Goal: Task Accomplishment & Management: Manage account settings

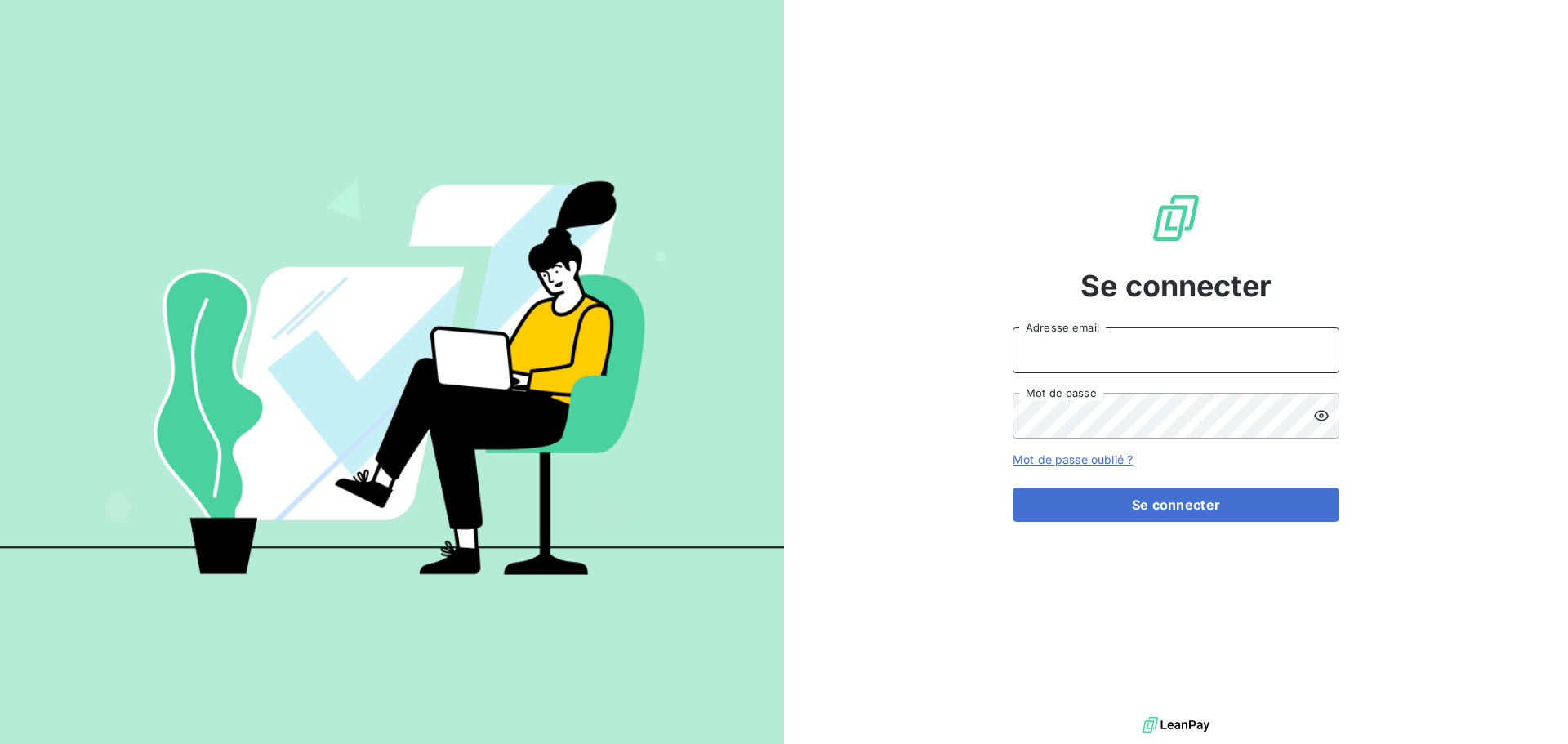
click at [1083, 344] on input "Adresse email" at bounding box center [1175, 351] width 327 height 46
type input "[EMAIL_ADDRESS][DOMAIN_NAME]"
click at [1012, 487] on button "Se connecter" at bounding box center [1175, 504] width 327 height 34
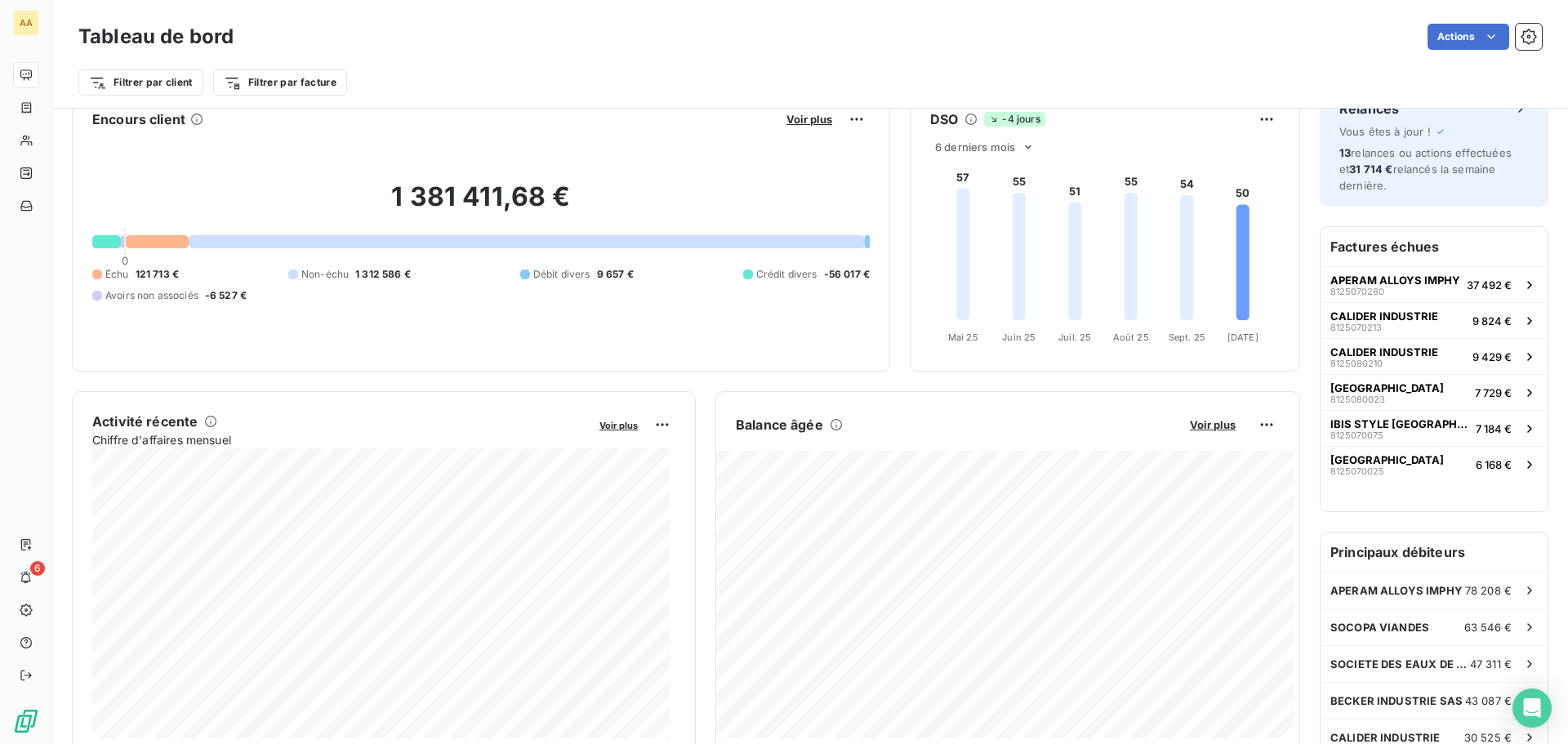
scroll to position [31, 0]
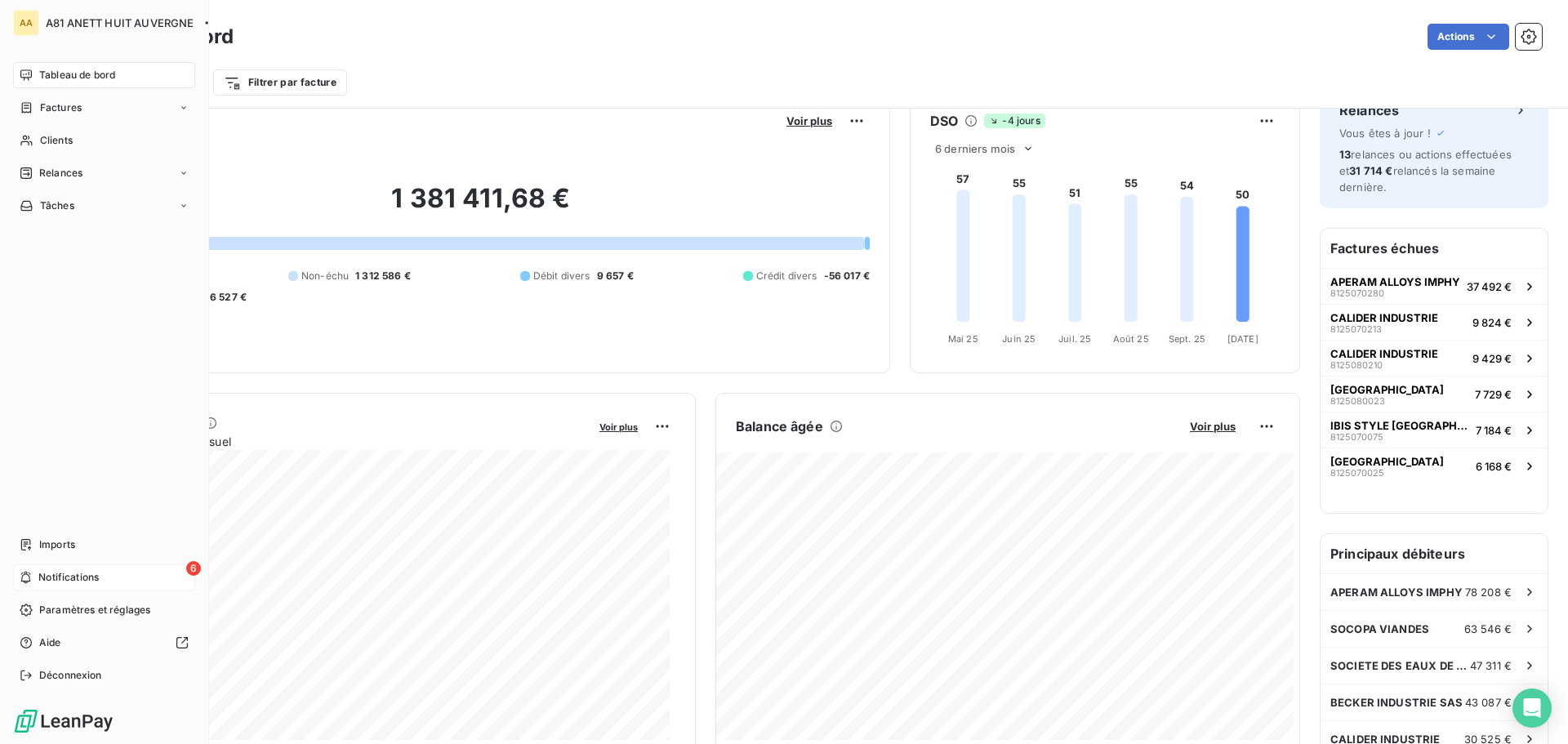
click at [74, 577] on span "Notifications" at bounding box center [68, 577] width 60 height 15
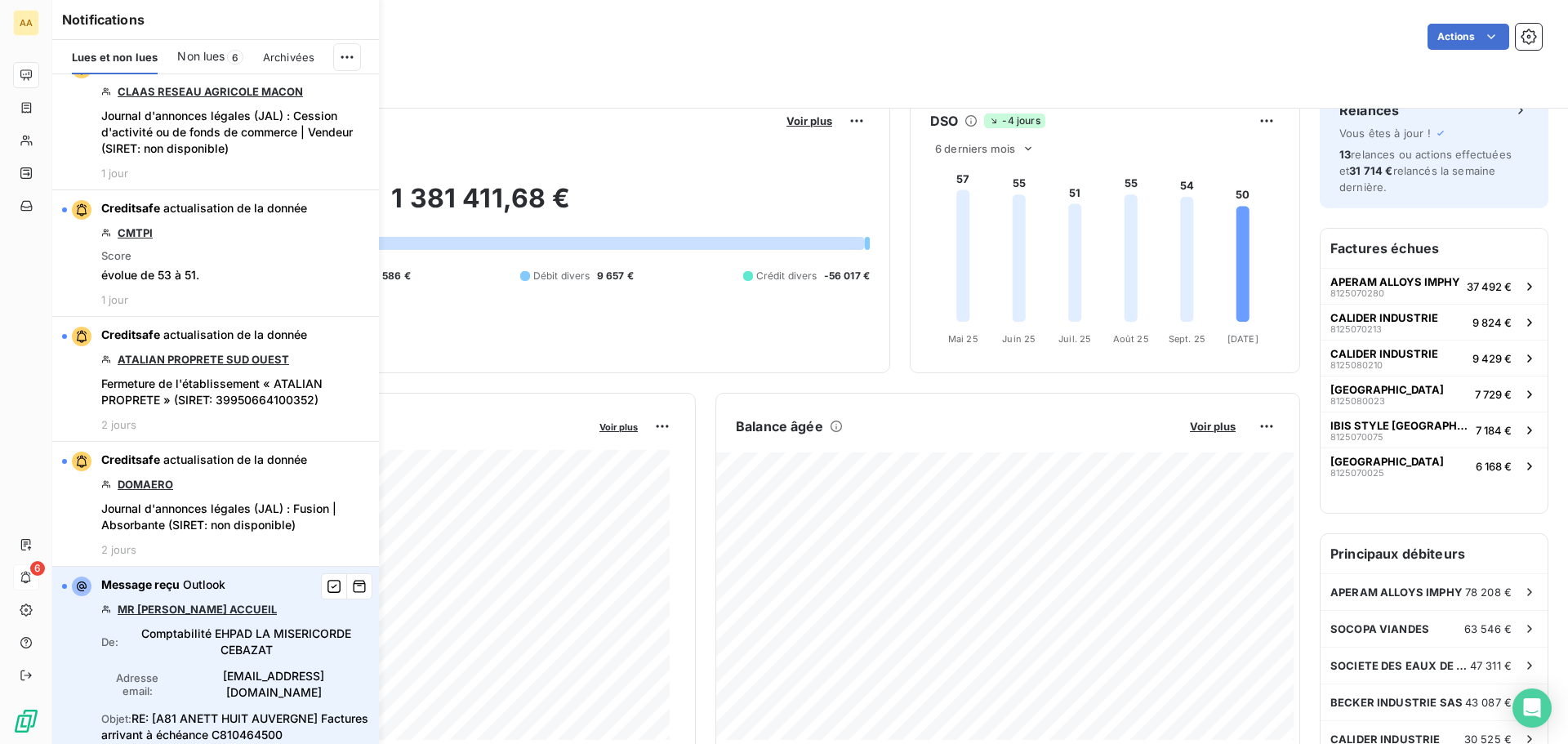
scroll to position [0, 0]
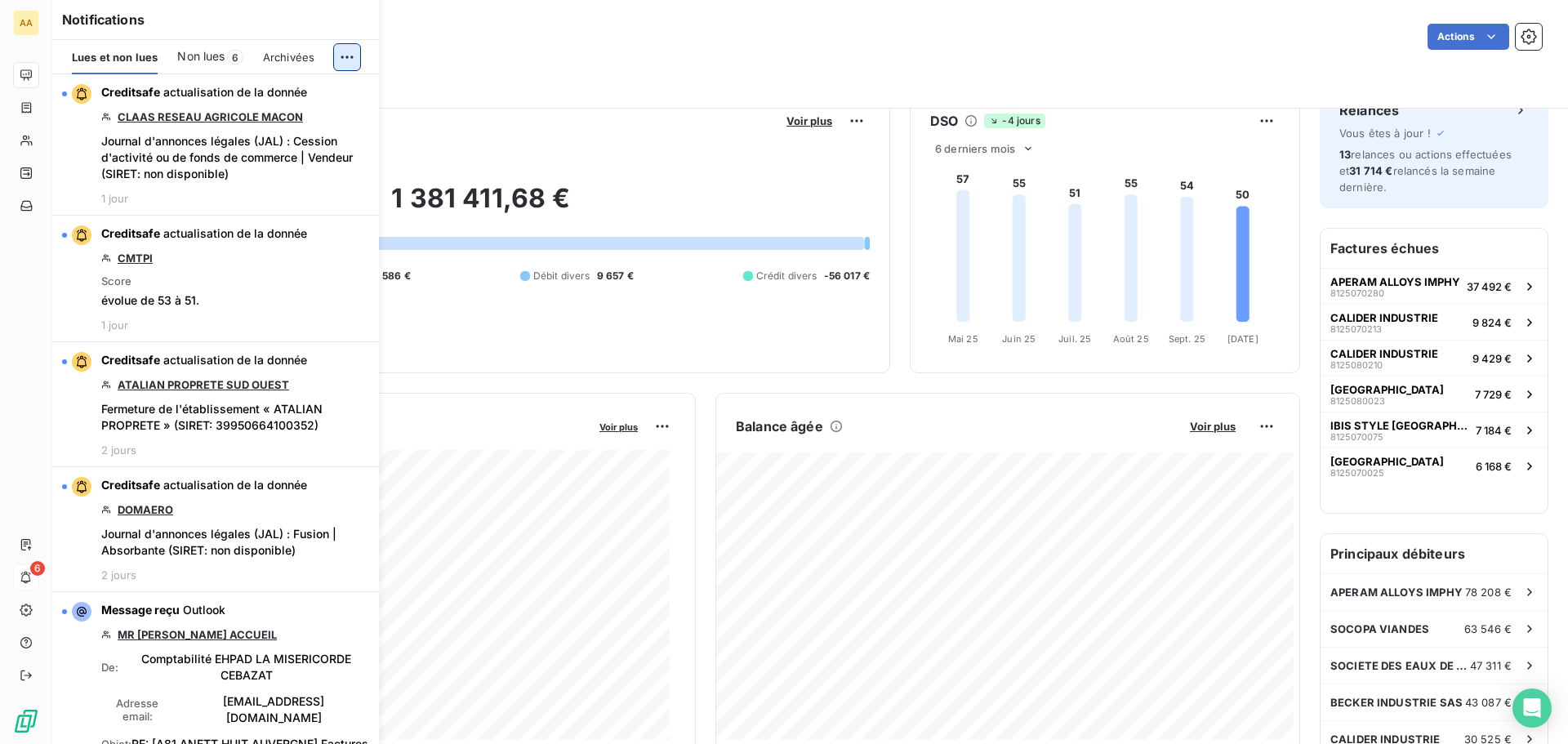
click at [338, 54] on html "AA 6 Tableau de bord Actions Filtrer par client Filtrer par facture Encours cli…" at bounding box center [784, 372] width 1568 height 744
click at [329, 123] on div "Tout archiver et marquer comme lu" at bounding box center [238, 123] width 229 height 26
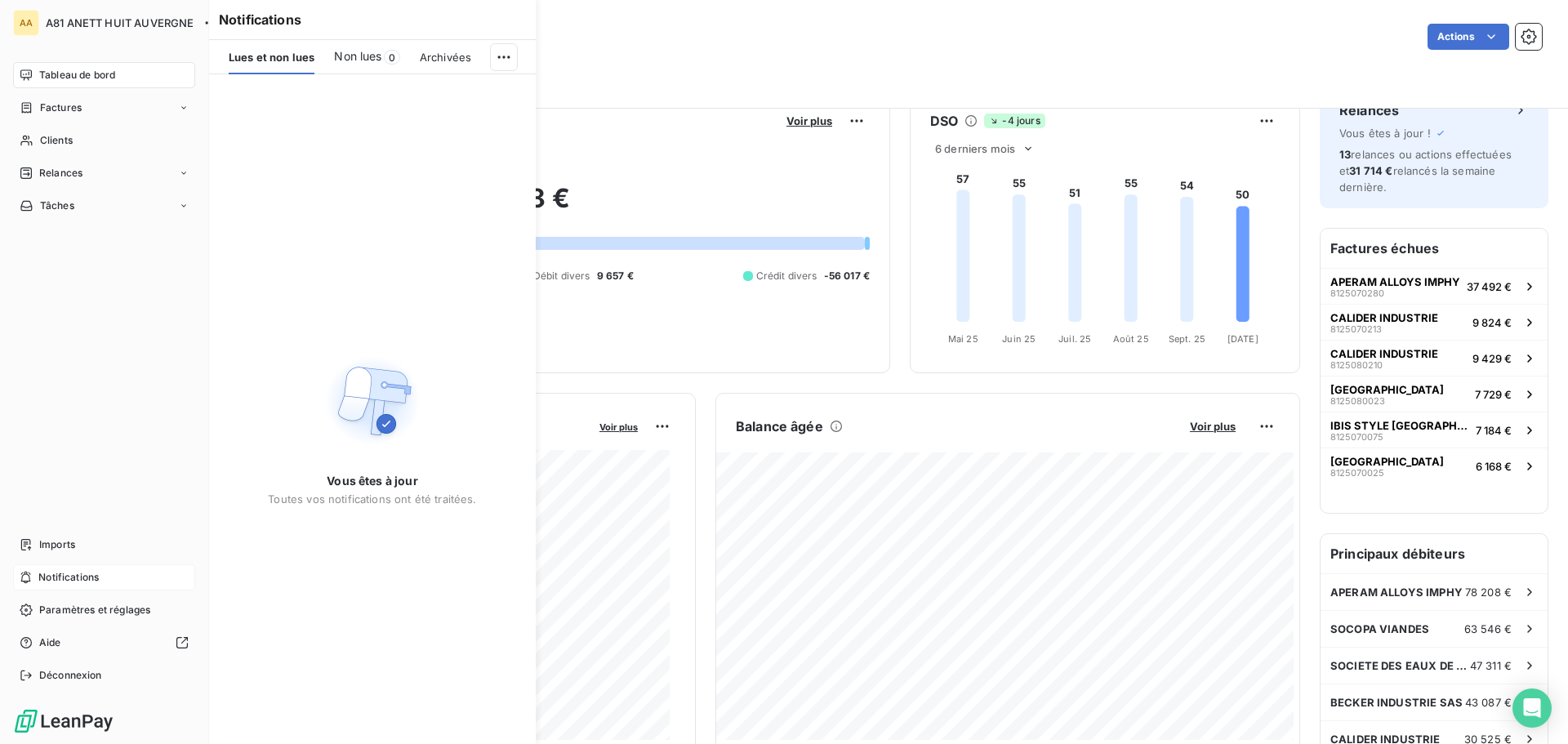
click at [77, 76] on span "Tableau de bord" at bounding box center [77, 74] width 76 height 15
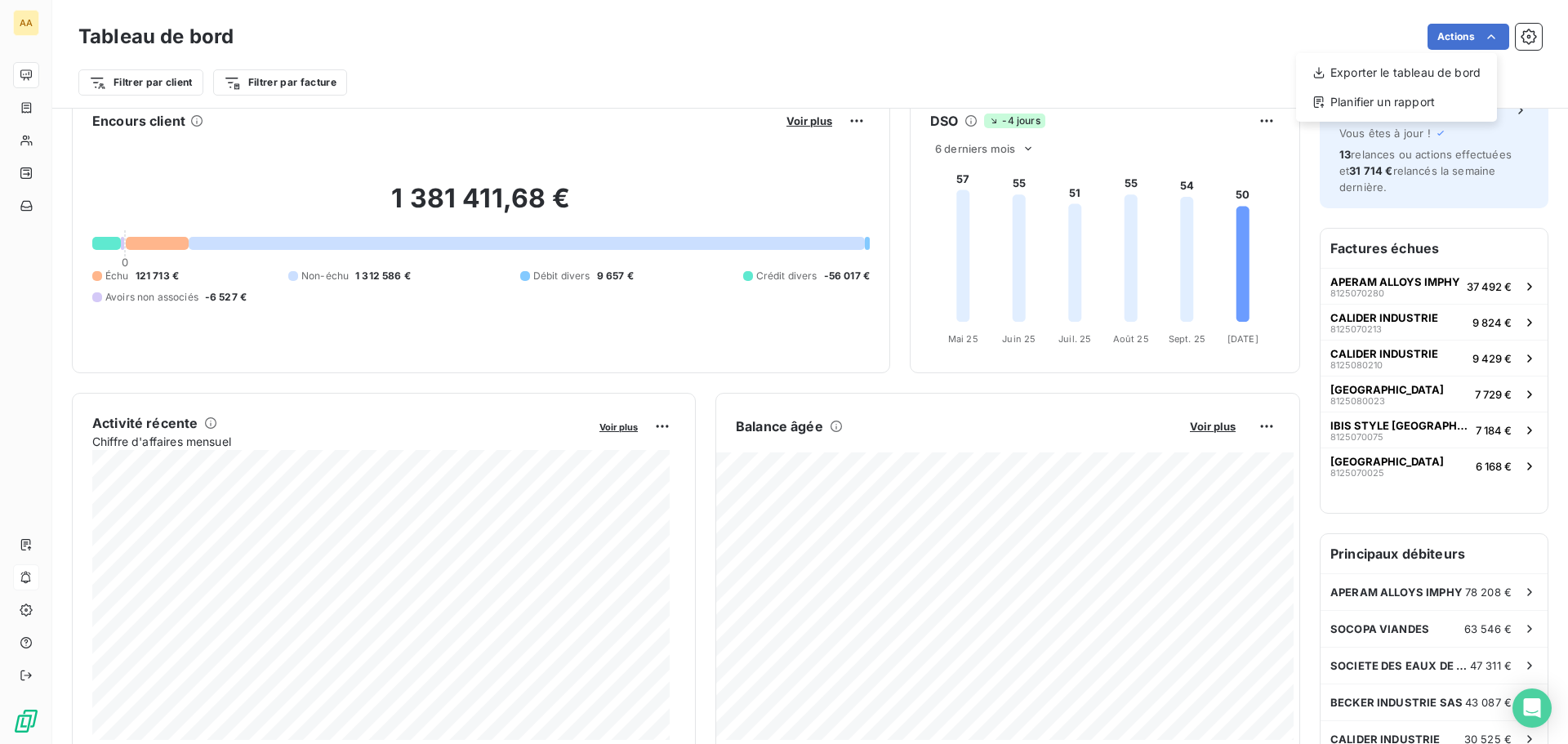
click at [1479, 42] on html "AA Tableau de bord Actions Exporter le tableau de bord Planifier un rapport Fil…" at bounding box center [784, 372] width 1568 height 744
